Goal: Find specific page/section: Find specific page/section

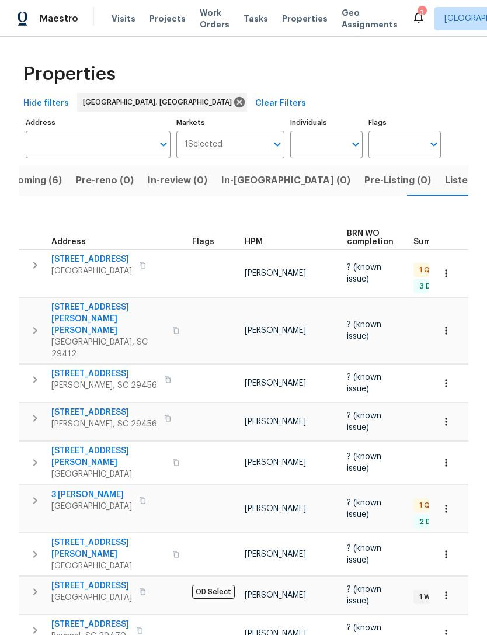
click at [295, 24] on span "Properties" at bounding box center [305, 19] width 46 height 12
click at [285, 23] on span "Properties" at bounding box center [305, 19] width 46 height 12
click at [160, 22] on span "Projects" at bounding box center [168, 19] width 36 height 12
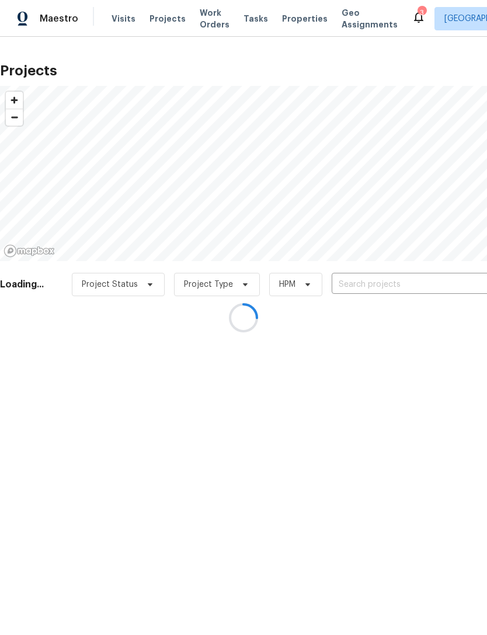
click at [121, 27] on div at bounding box center [243, 317] width 487 height 635
click at [123, 33] on div at bounding box center [243, 317] width 487 height 635
click at [123, 32] on div at bounding box center [243, 317] width 487 height 635
click at [120, 21] on div at bounding box center [243, 317] width 487 height 635
click at [119, 21] on div at bounding box center [243, 317] width 487 height 635
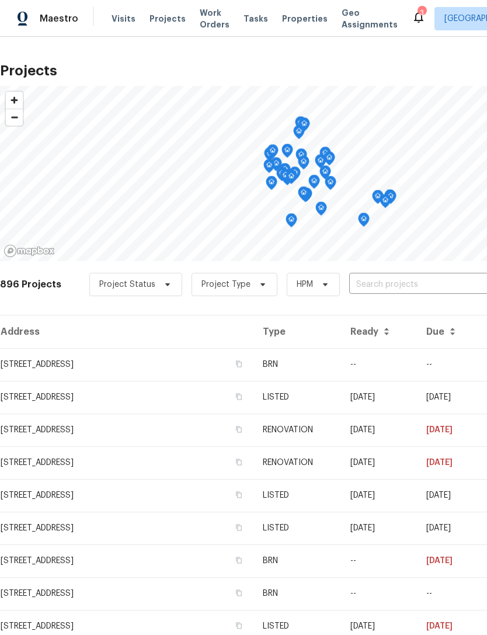
click at [121, 24] on span "Visits" at bounding box center [124, 19] width 24 height 12
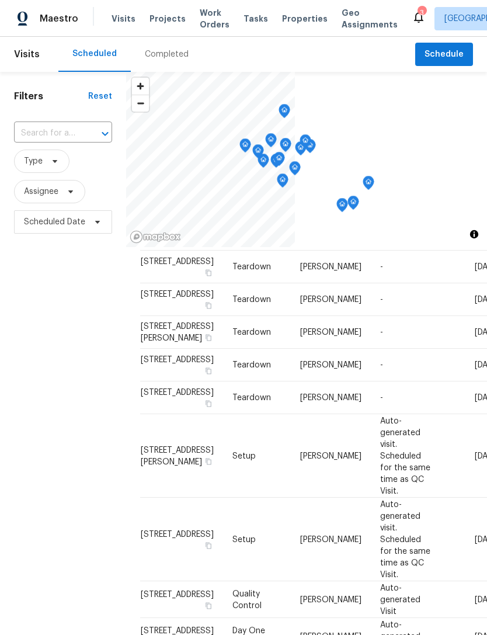
scroll to position [575, 0]
click at [288, 14] on span "Properties" at bounding box center [305, 19] width 46 height 12
